Goal: Task Accomplishment & Management: Complete application form

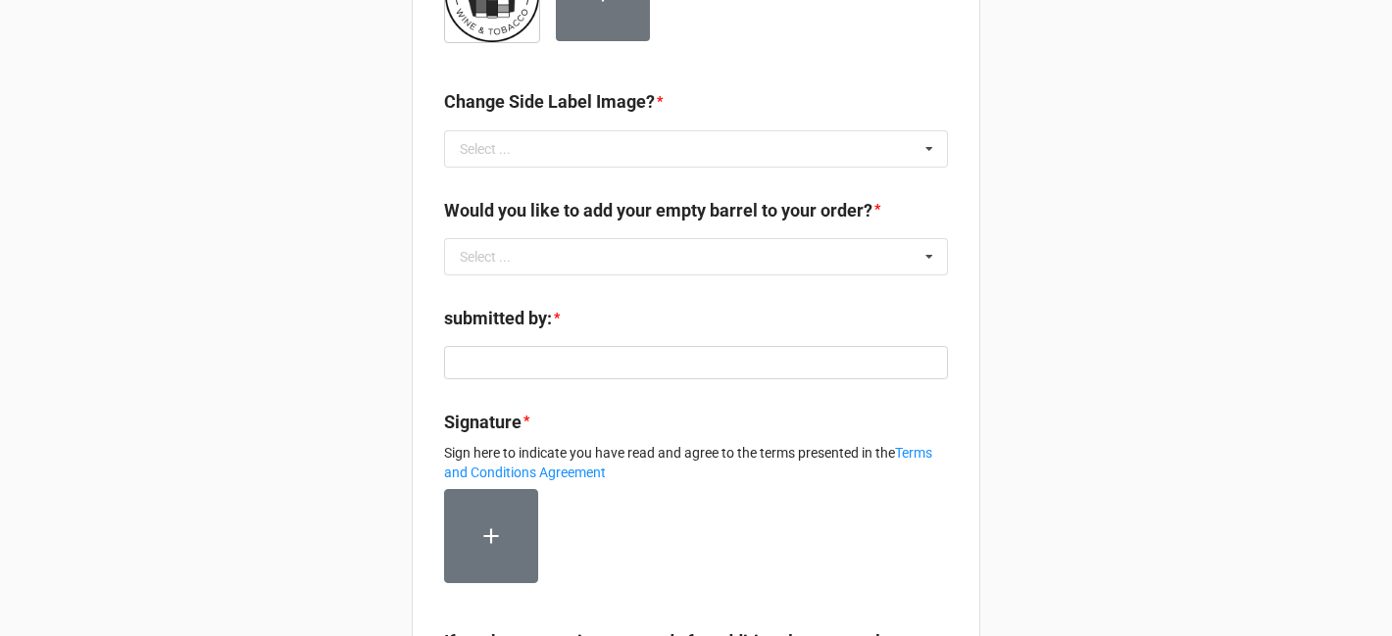
scroll to position [846, 0]
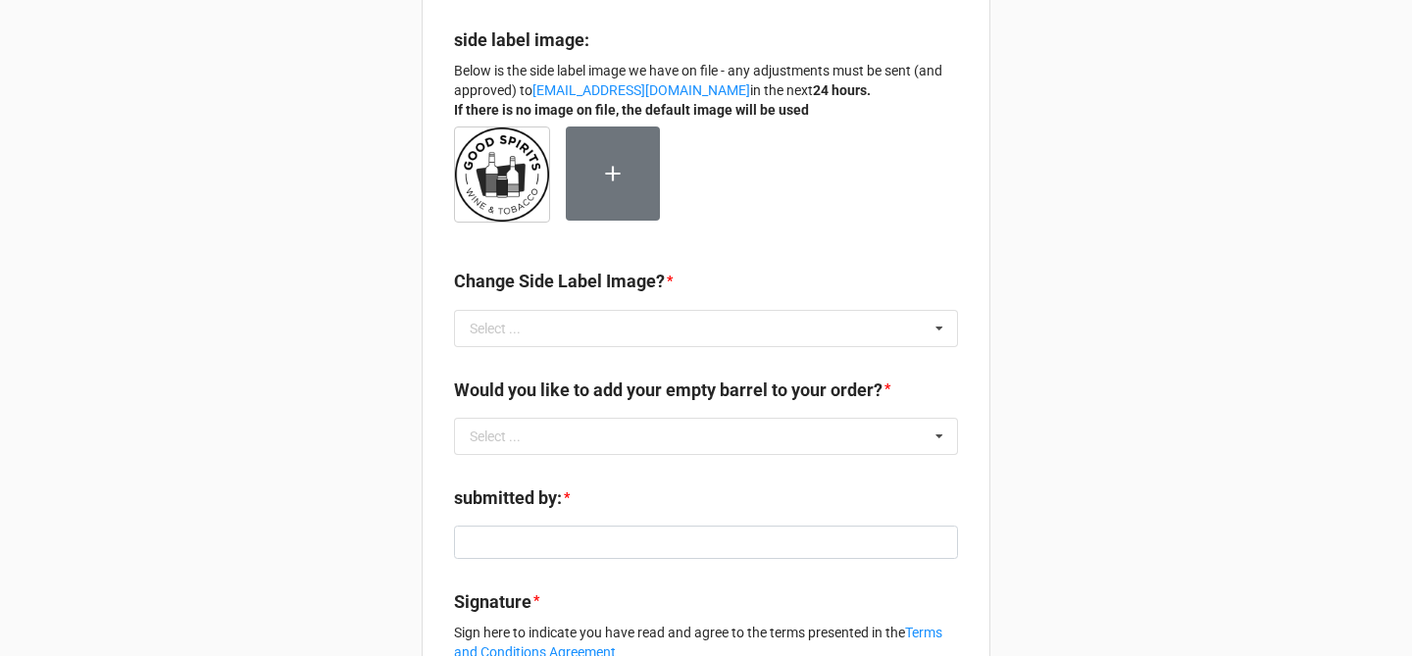
scroll to position [586, 0]
